Goal: Information Seeking & Learning: Learn about a topic

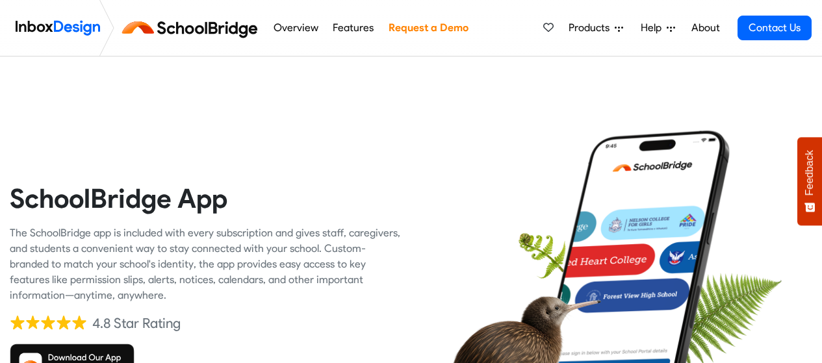
scroll to position [2010, 0]
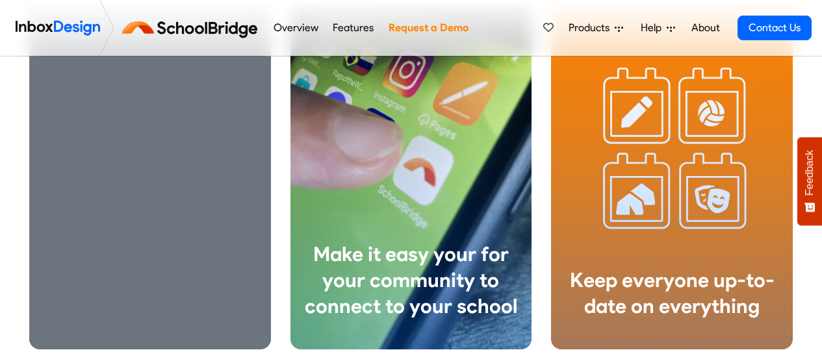
click at [174, 157] on div "Staff, Student and Caregiver Dashboard with quick links and easy-access icons" at bounding box center [150, 174] width 242 height 350
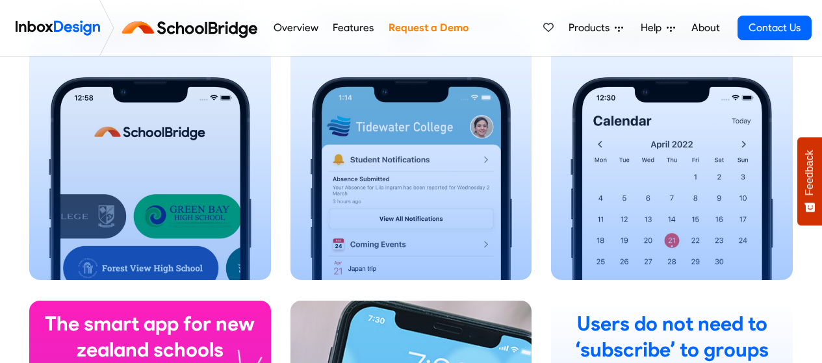
scroll to position [712, 0]
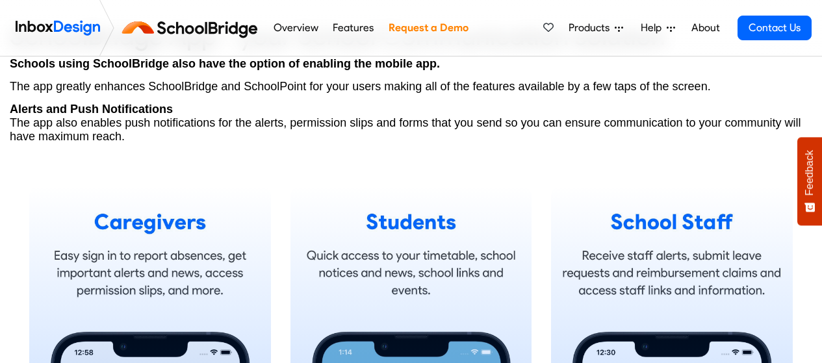
click at [311, 26] on link "Overview" at bounding box center [296, 28] width 52 height 26
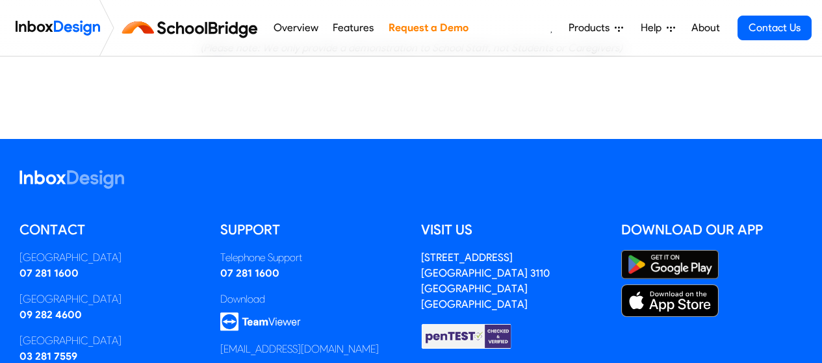
scroll to position [520, 0]
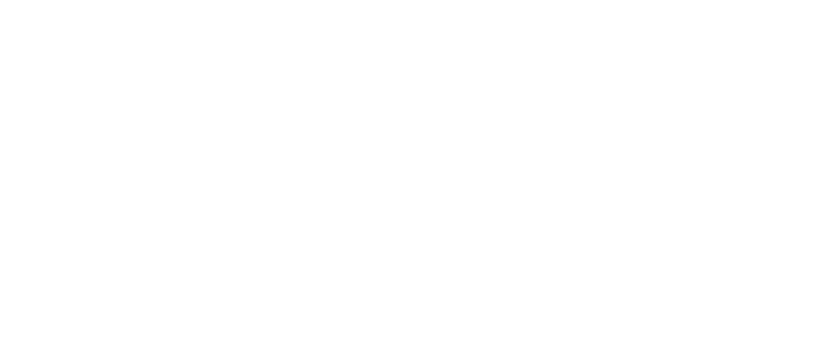
scroll to position [736, 0]
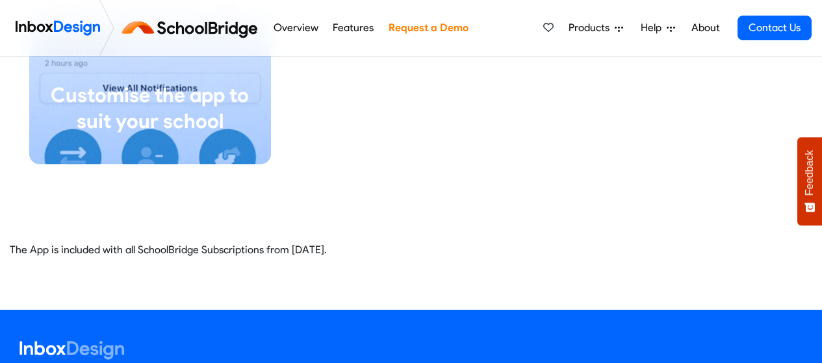
scroll to position [2791, 0]
